Goal: Information Seeking & Learning: Stay updated

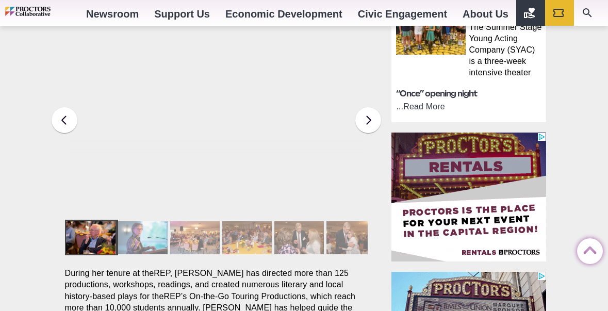
scroll to position [693, 0]
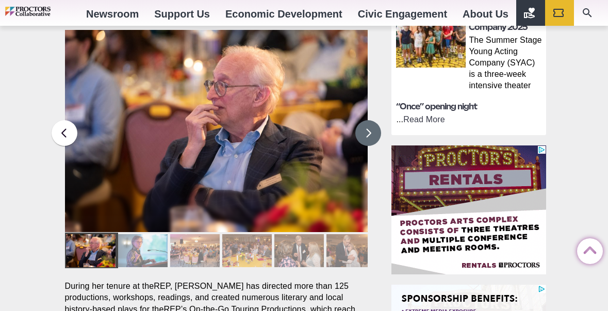
click at [368, 120] on button at bounding box center [368, 133] width 26 height 26
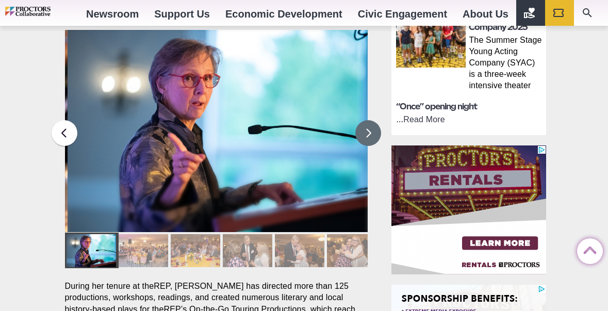
click at [368, 120] on button at bounding box center [368, 133] width 26 height 26
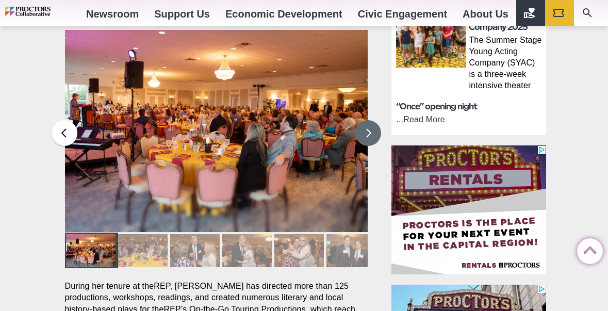
click at [368, 120] on button at bounding box center [368, 133] width 26 height 26
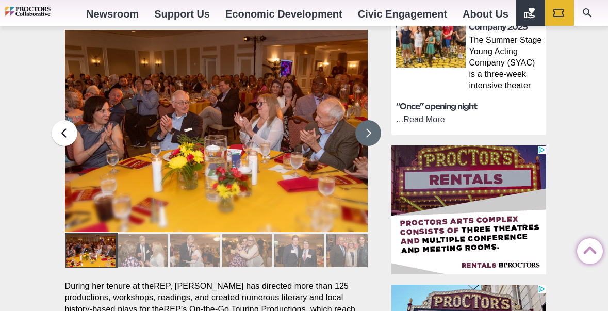
click at [368, 120] on button at bounding box center [368, 133] width 26 height 26
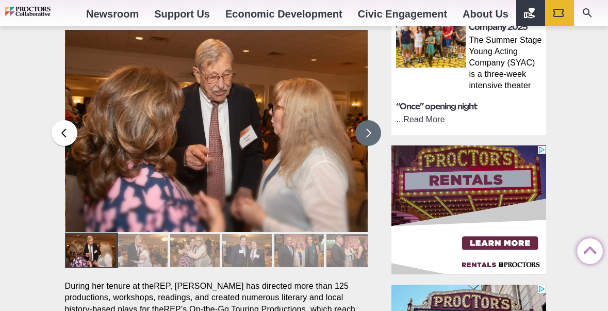
click at [368, 120] on button at bounding box center [368, 133] width 26 height 26
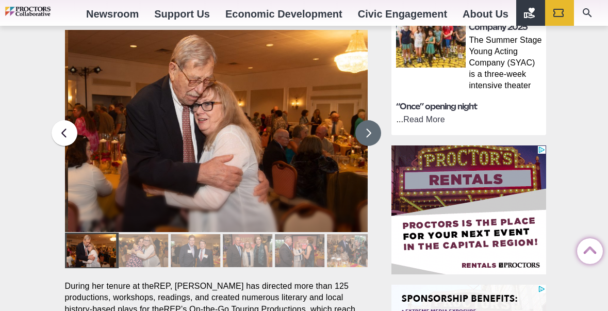
click at [368, 120] on button at bounding box center [368, 133] width 26 height 26
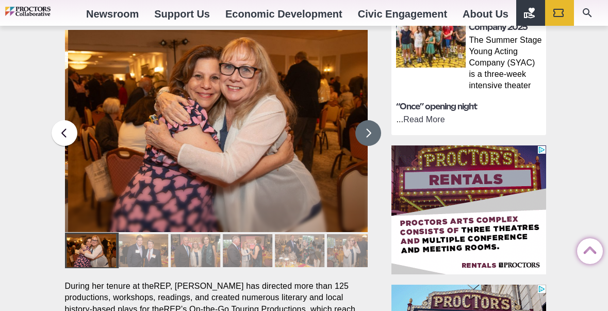
click at [368, 120] on button at bounding box center [368, 133] width 26 height 26
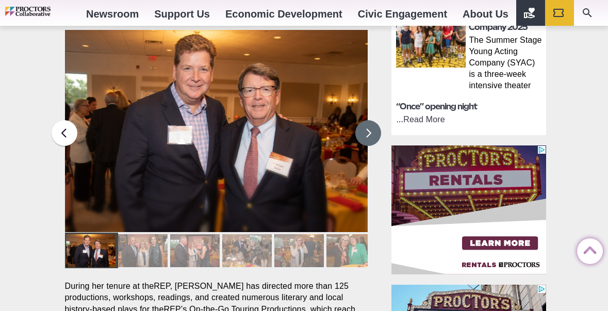
click at [368, 120] on button at bounding box center [368, 133] width 26 height 26
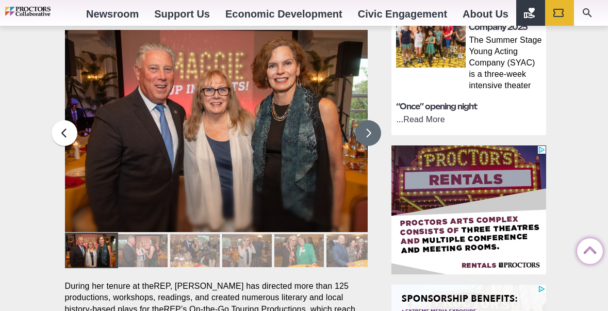
click at [368, 120] on button at bounding box center [368, 133] width 26 height 26
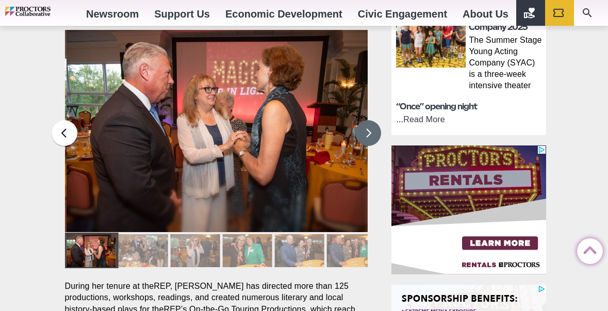
click at [368, 120] on button at bounding box center [368, 133] width 26 height 26
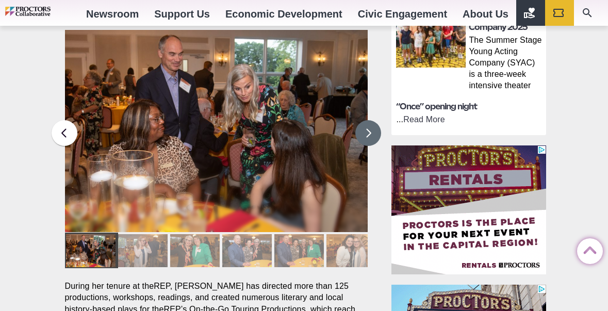
click at [368, 120] on button at bounding box center [368, 133] width 26 height 26
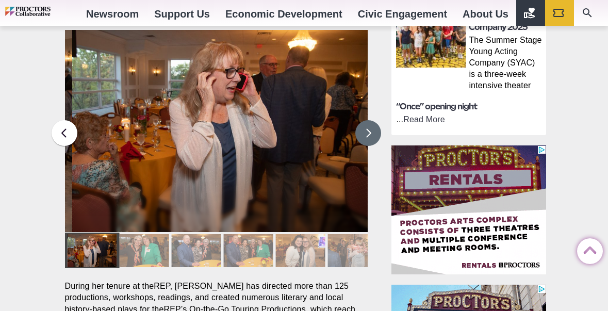
click at [368, 120] on button at bounding box center [368, 133] width 26 height 26
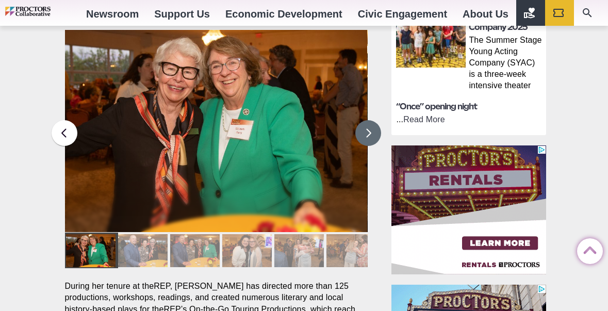
click at [368, 120] on button at bounding box center [368, 133] width 26 height 26
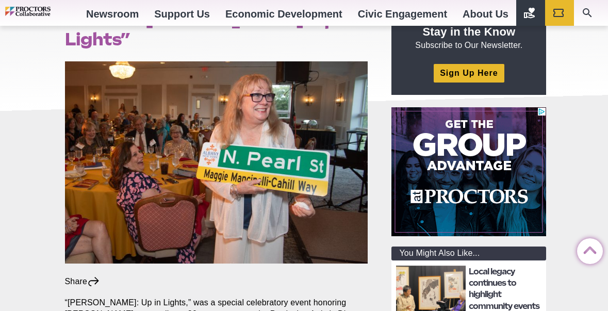
scroll to position [48, 0]
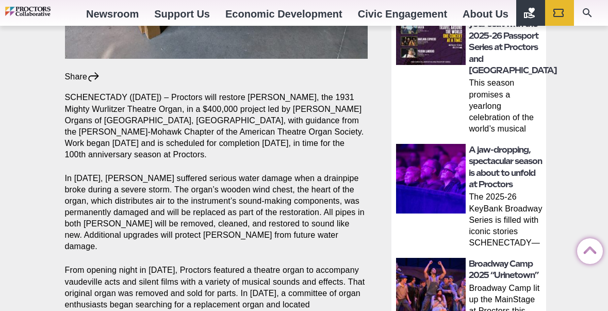
scroll to position [346, 0]
